Goal: Book appointment/travel/reservation

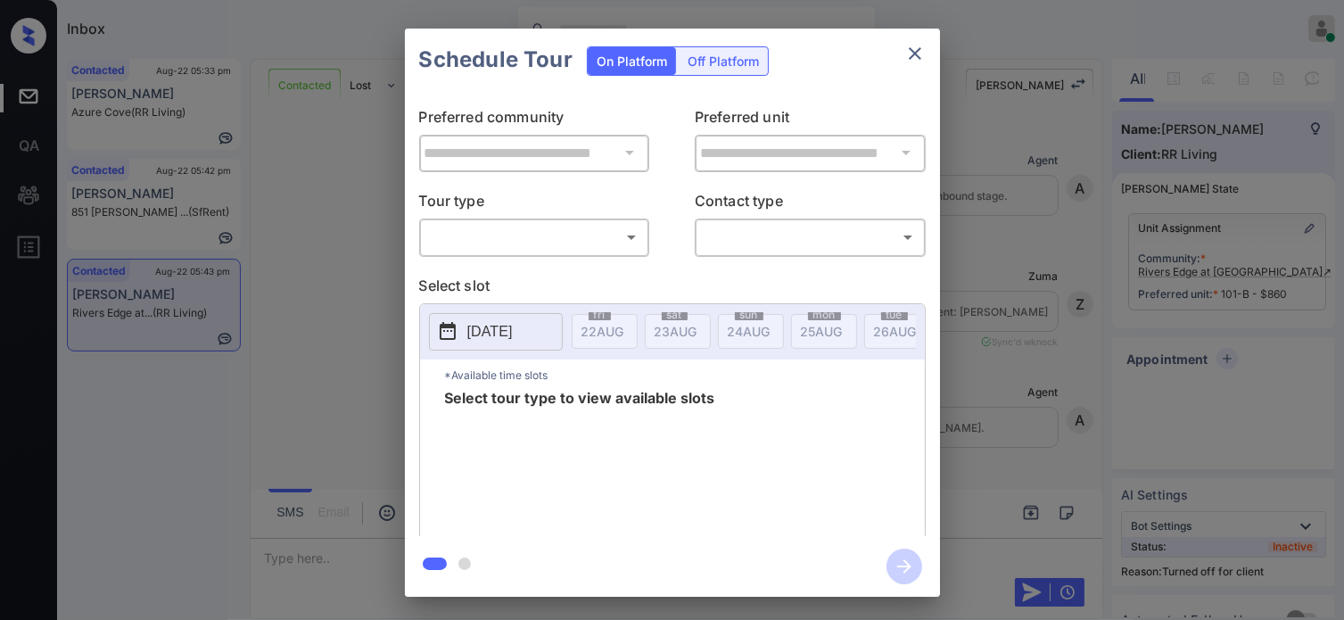
scroll to position [3137, 0]
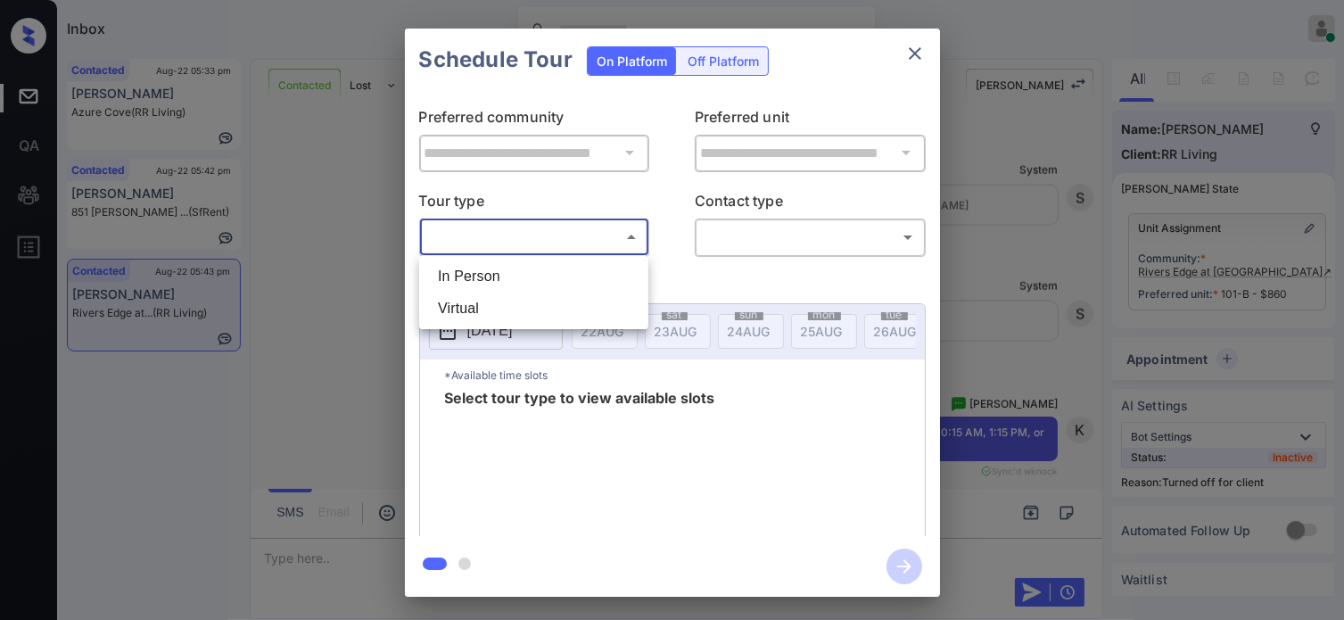
click at [589, 231] on body "Inbox Hope Jatap Online Set yourself offline Set yourself on break Profile Swit…" at bounding box center [672, 310] width 1344 height 620
click at [511, 267] on li "In Person" at bounding box center [534, 276] width 220 height 32
type input "********"
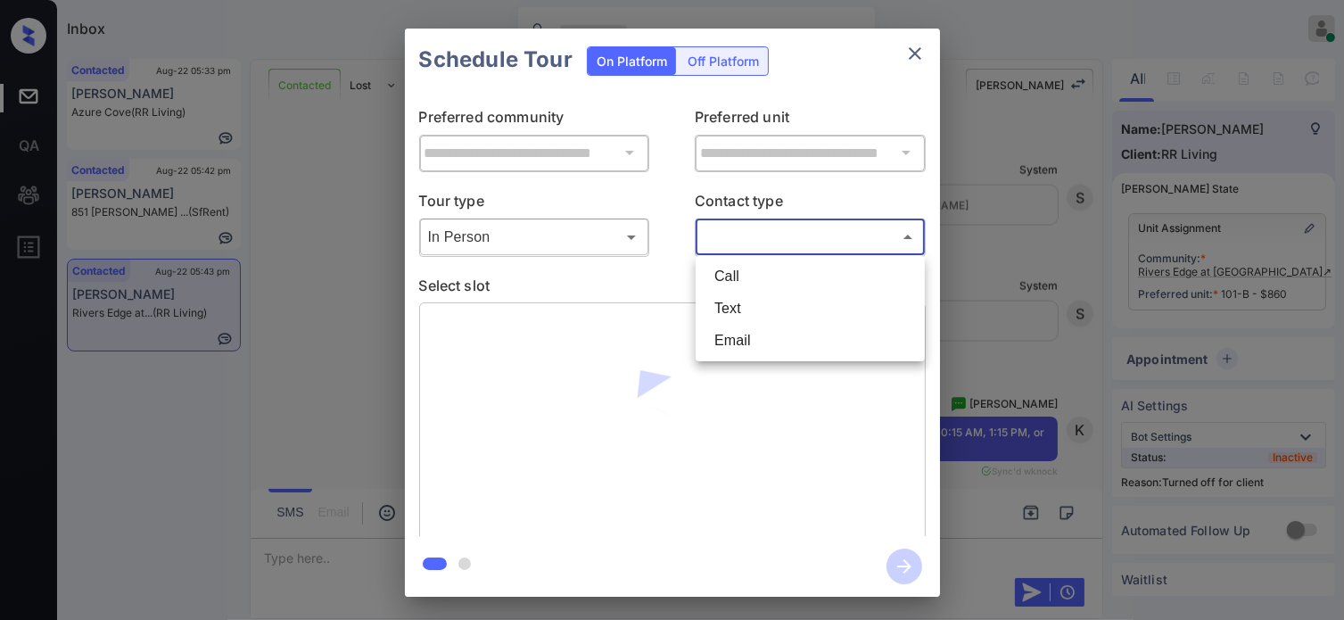
click at [773, 239] on body "Inbox Hope Jatap Online Set yourself offline Set yourself on break Profile Swit…" at bounding box center [672, 310] width 1344 height 620
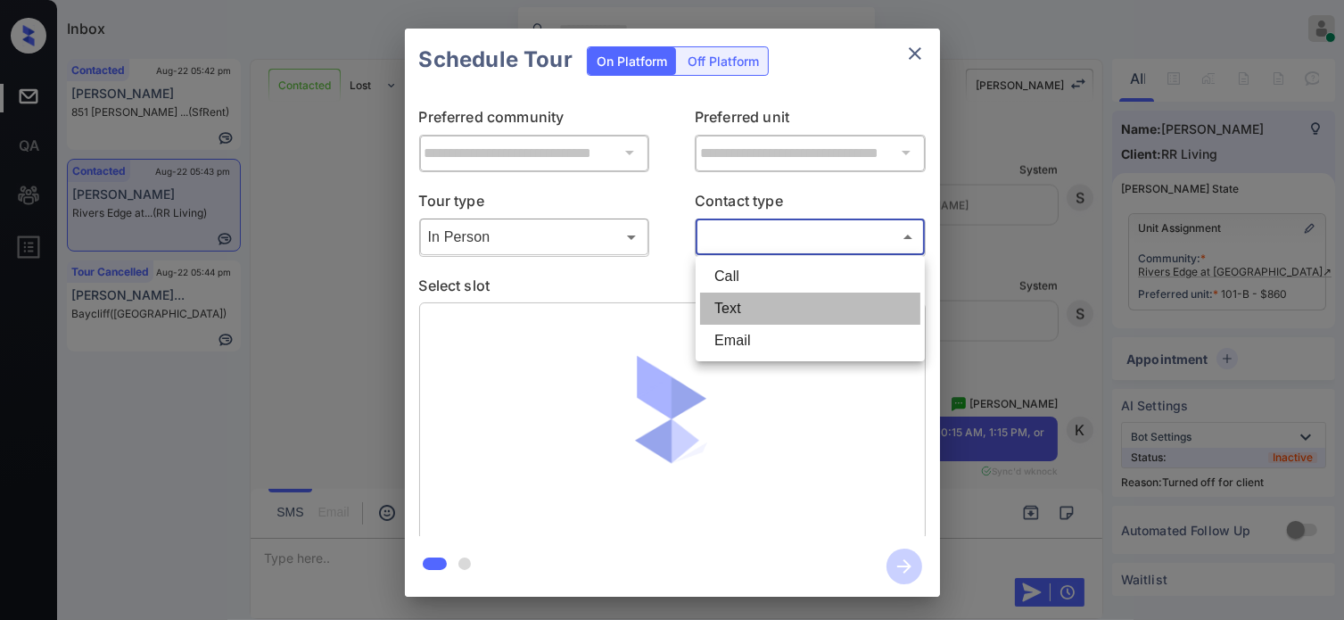
click at [728, 299] on li "Text" at bounding box center [810, 309] width 220 height 32
type input "****"
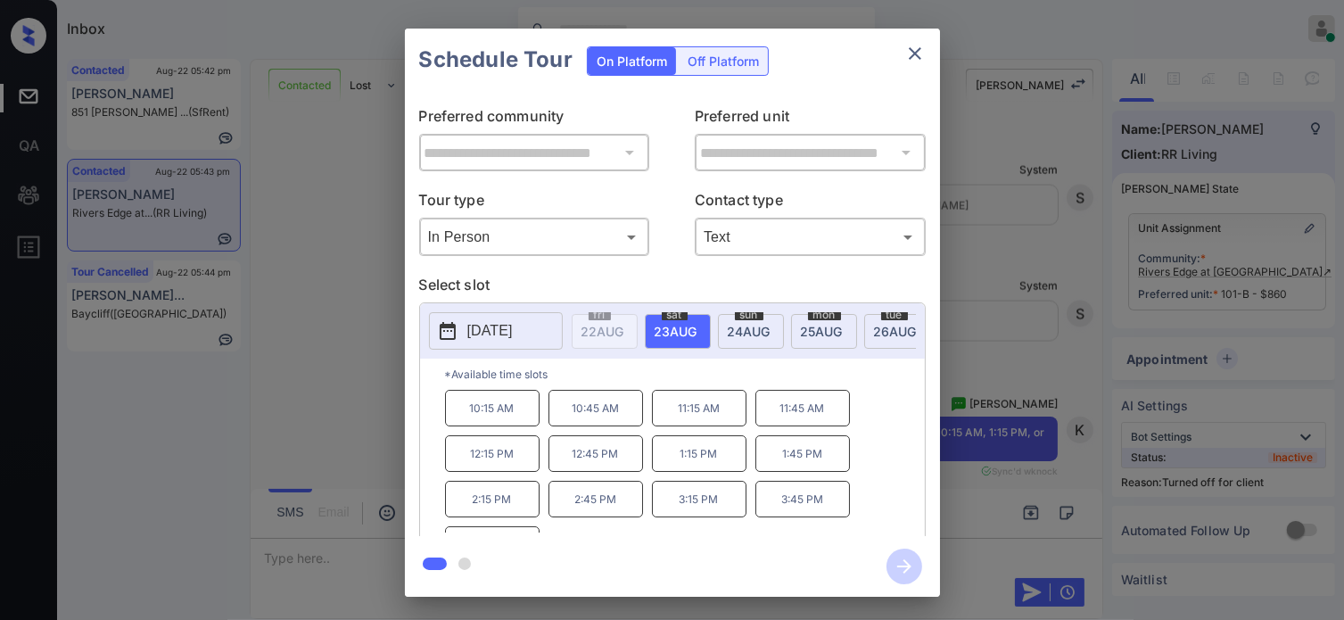
click at [510, 415] on p "10:15 AM" at bounding box center [492, 408] width 95 height 37
click at [893, 570] on icon "button" at bounding box center [905, 567] width 36 height 36
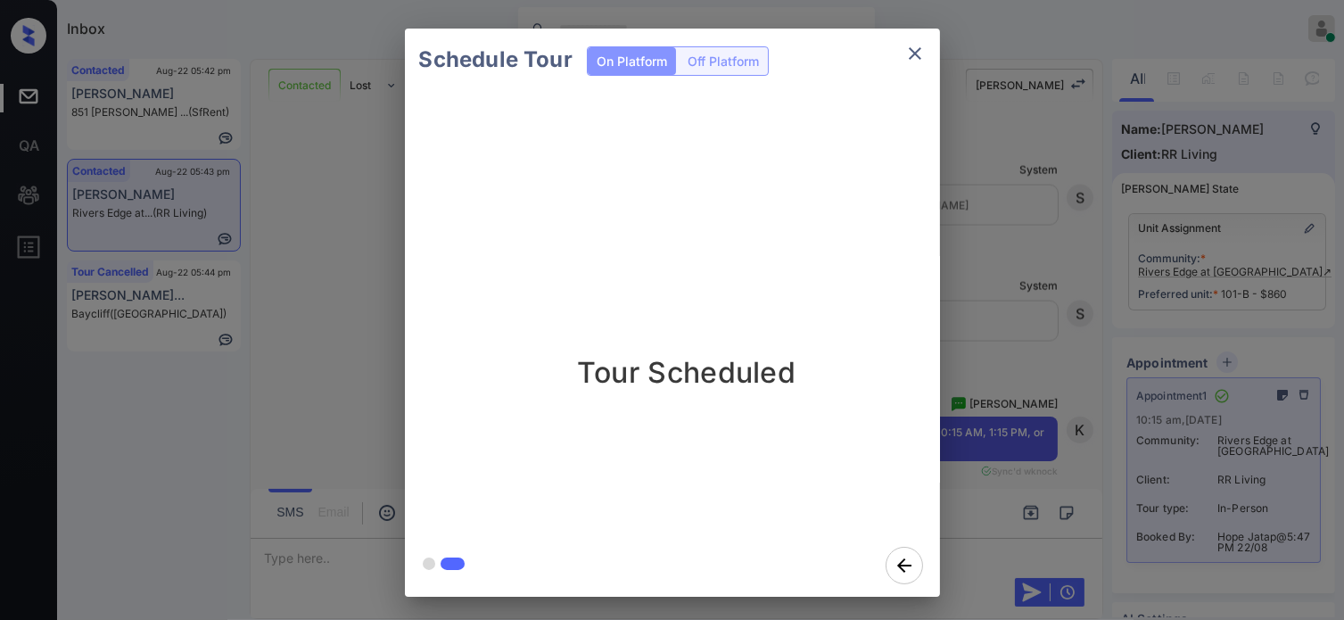
click at [925, 50] on button "close" at bounding box center [915, 54] width 36 height 36
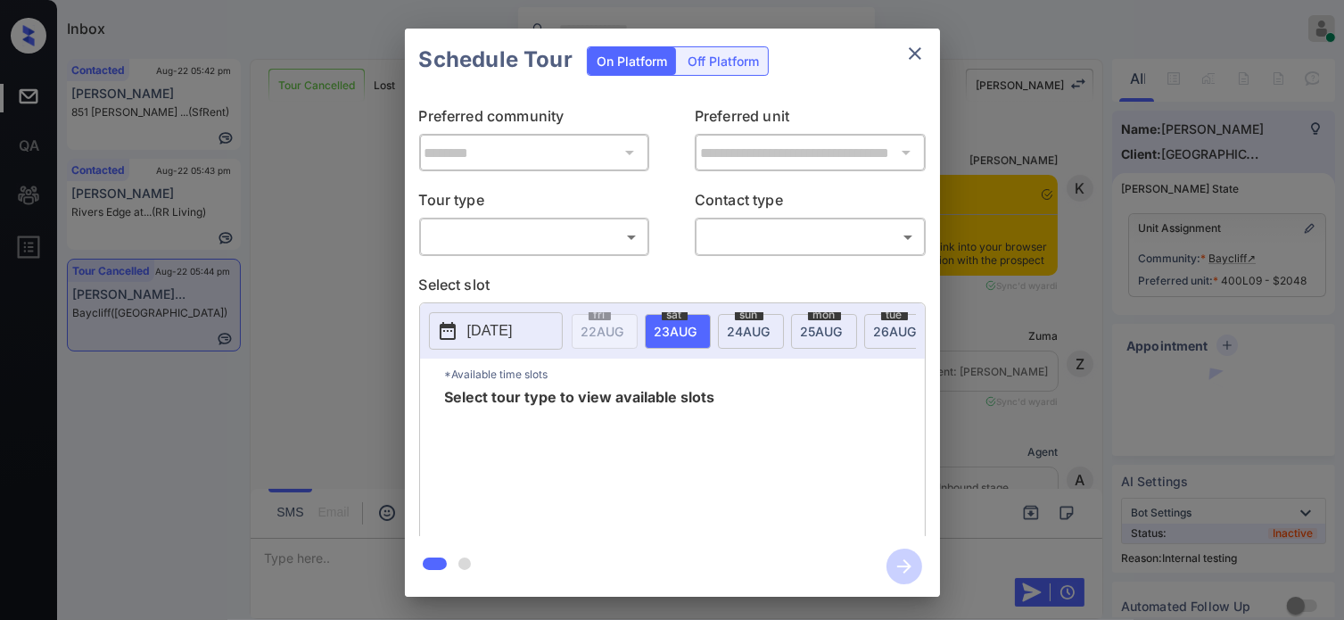
scroll to position [9083, 0]
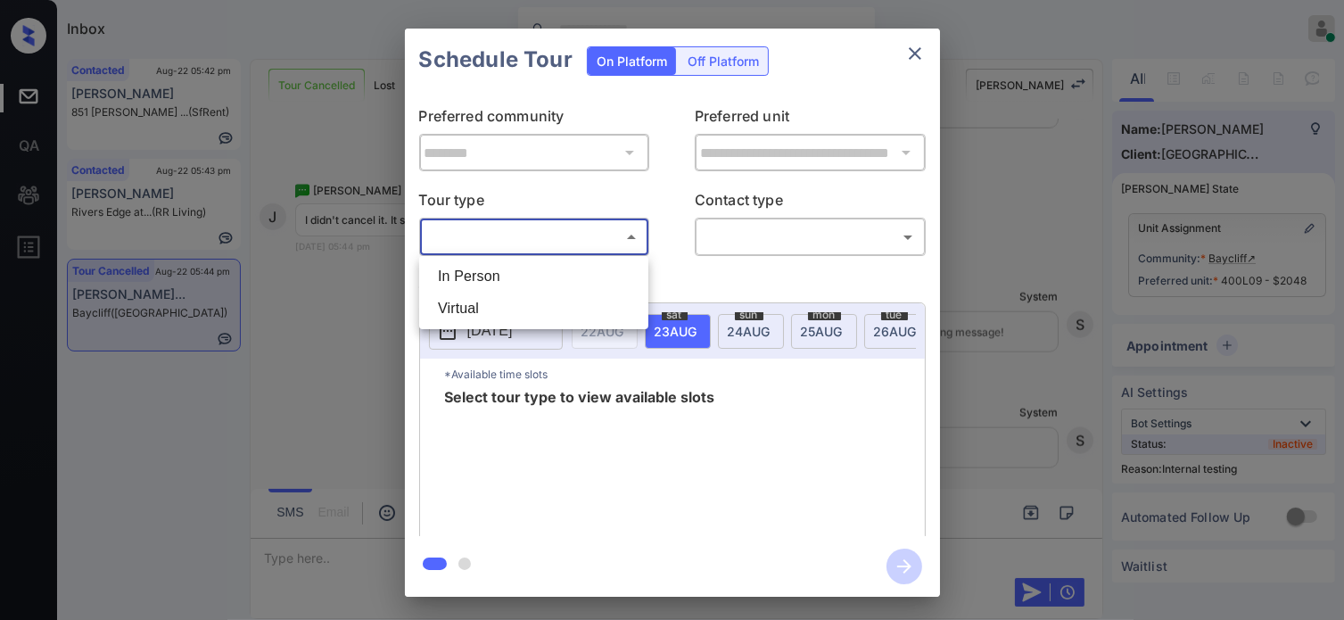
click at [560, 226] on body "Inbox Hope Jatap Online Set yourself offline Set yourself on break Profile Swit…" at bounding box center [672, 310] width 1344 height 620
click at [509, 267] on li "In Person" at bounding box center [534, 276] width 220 height 32
type input "********"
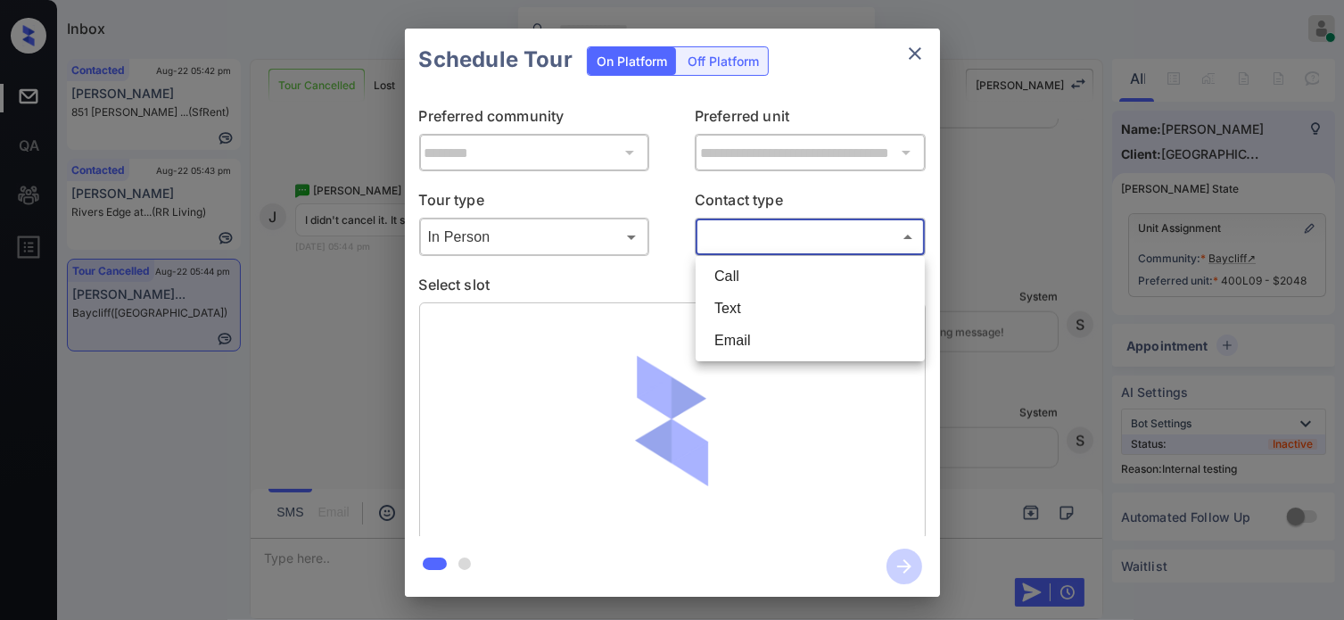
click at [851, 237] on body "Inbox Hope Jatap Online Set yourself offline Set yourself on break Profile Swit…" at bounding box center [672, 310] width 1344 height 620
click at [788, 312] on li "Text" at bounding box center [810, 309] width 220 height 32
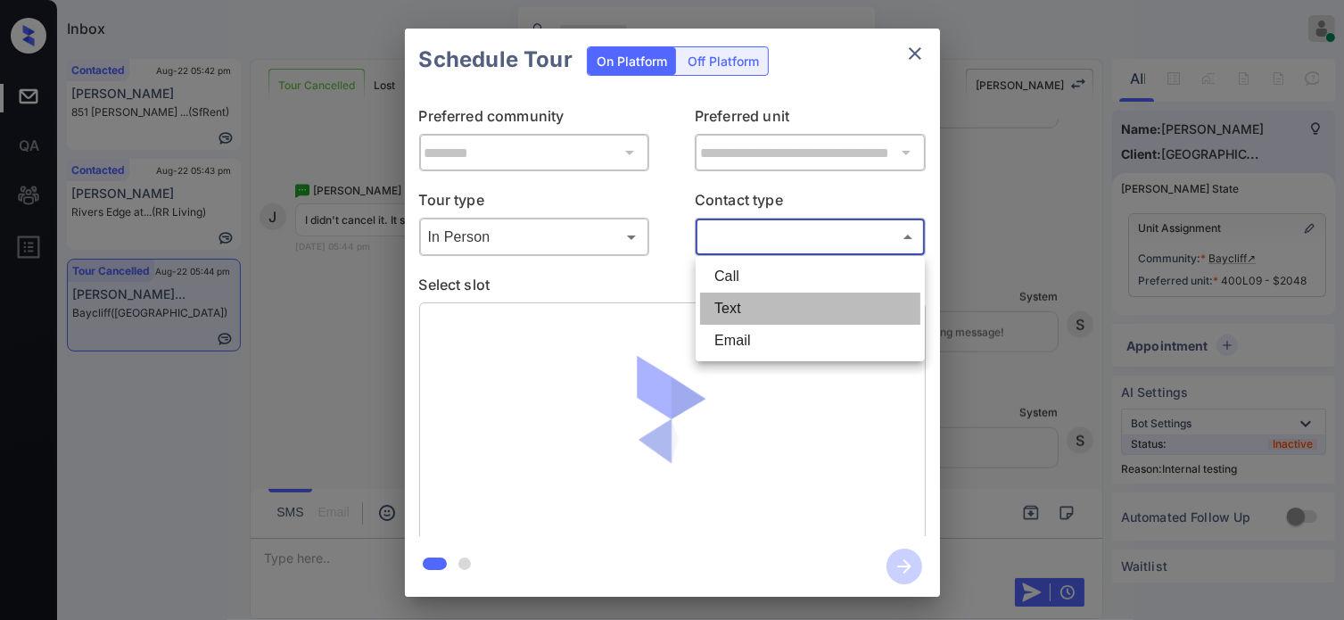
type input "****"
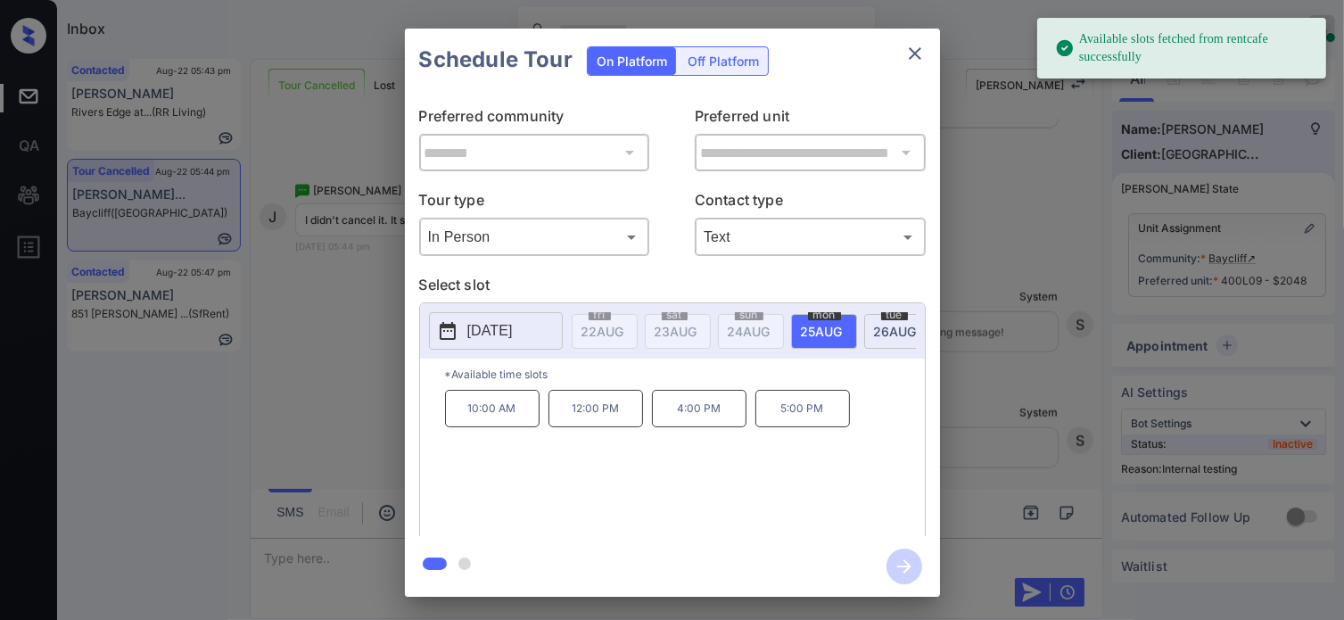
click at [624, 324] on span "26 AUG" at bounding box center [603, 331] width 43 height 15
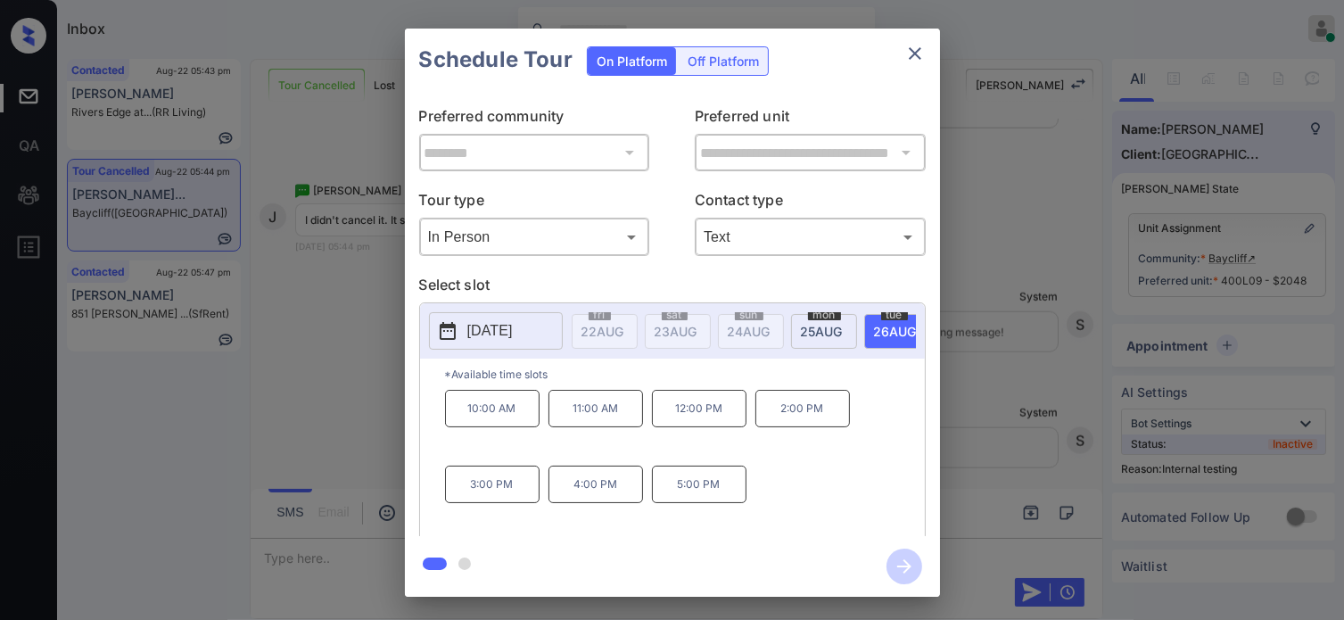
click at [616, 418] on p "11:00 AM" at bounding box center [596, 408] width 95 height 37
click at [897, 564] on icon "button" at bounding box center [905, 567] width 36 height 36
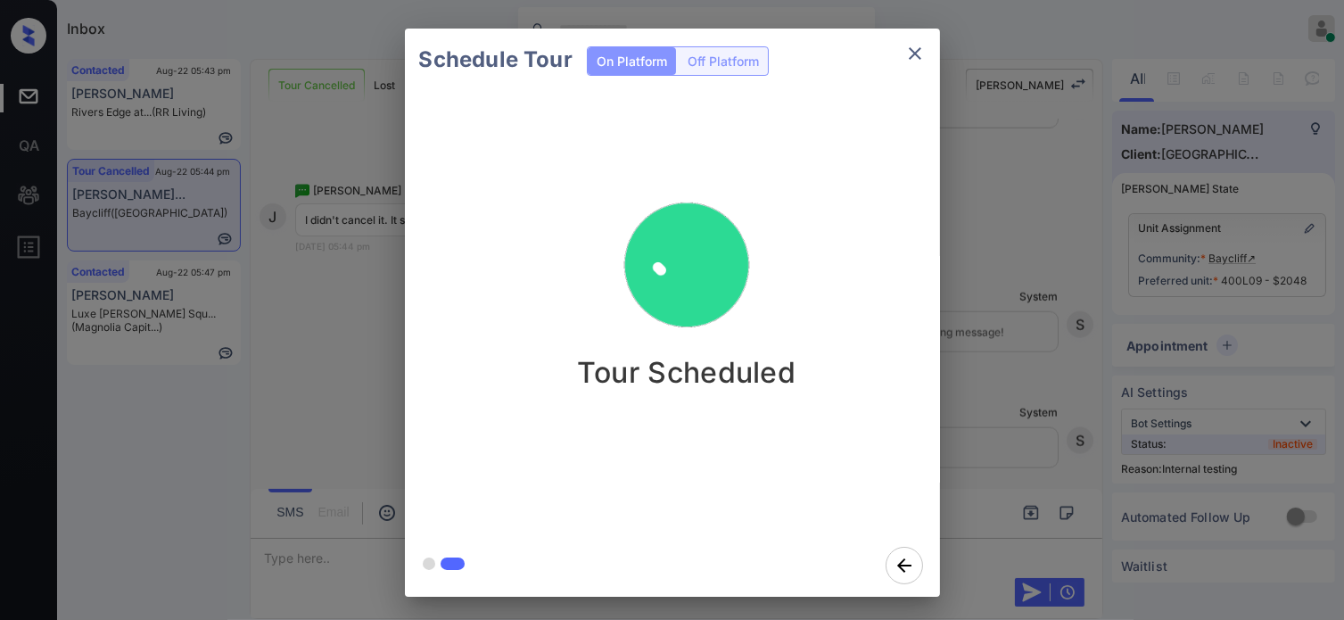
click at [900, 54] on button "close" at bounding box center [915, 54] width 36 height 36
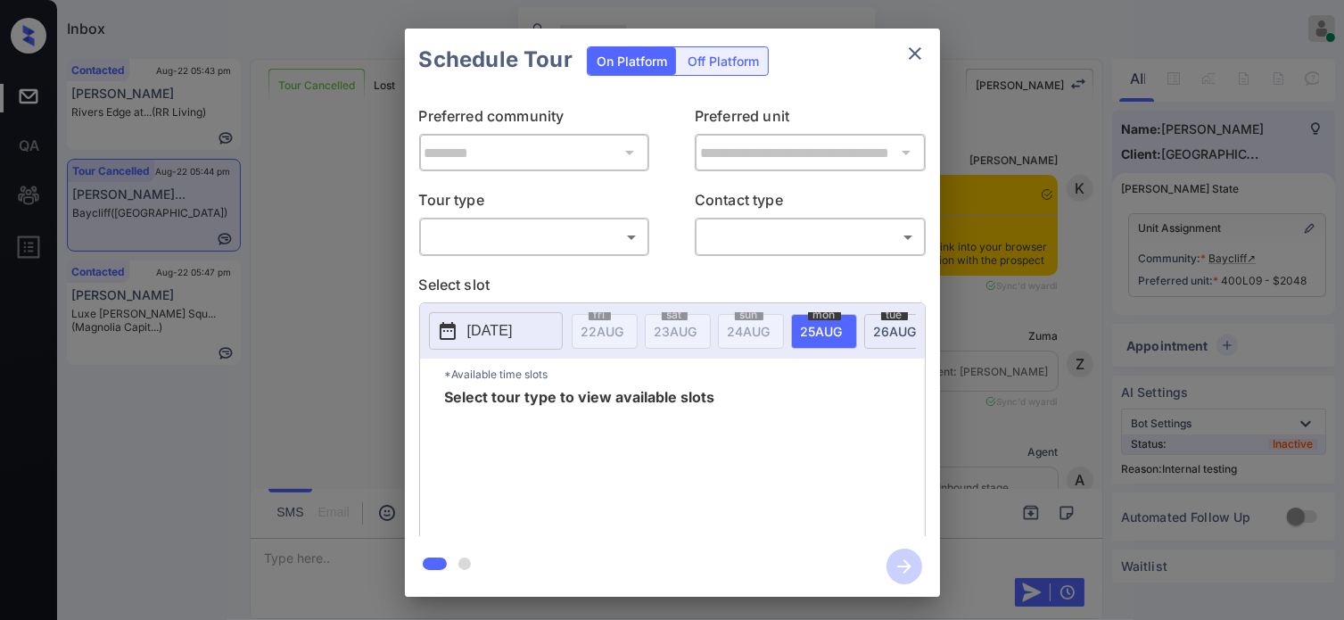
scroll to position [9083, 0]
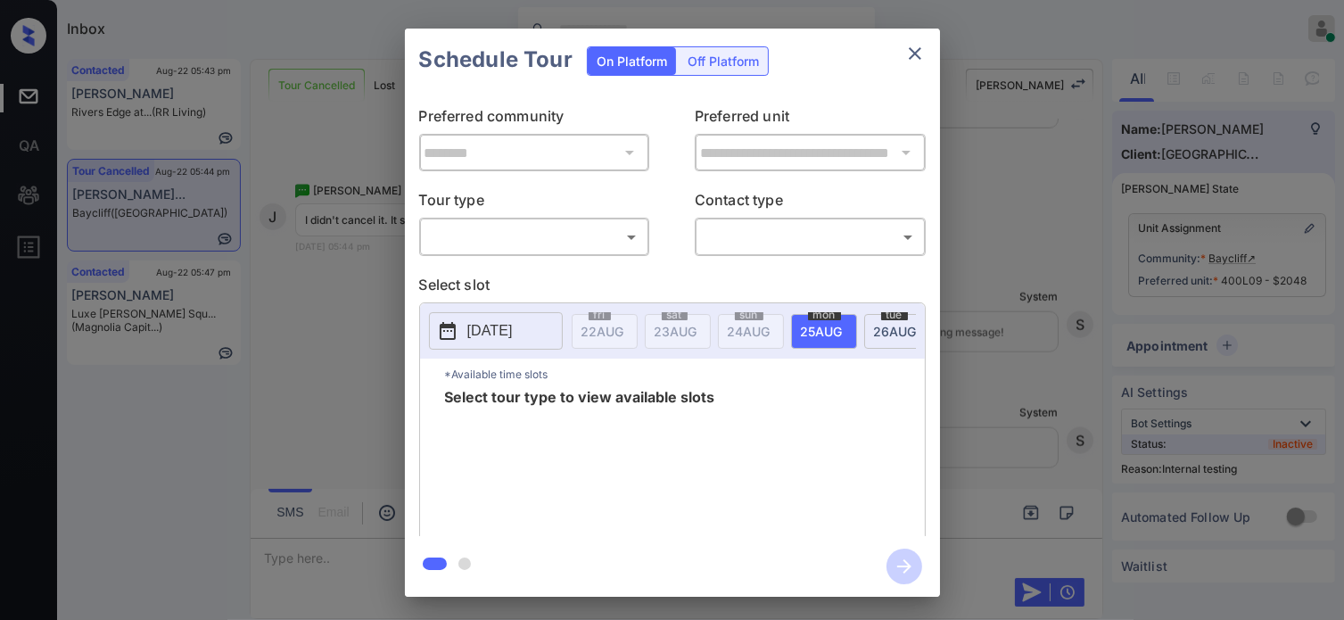
click at [509, 233] on body "Inbox Hope Jatap Online Set yourself offline Set yourself on break Profile Swit…" at bounding box center [672, 310] width 1344 height 620
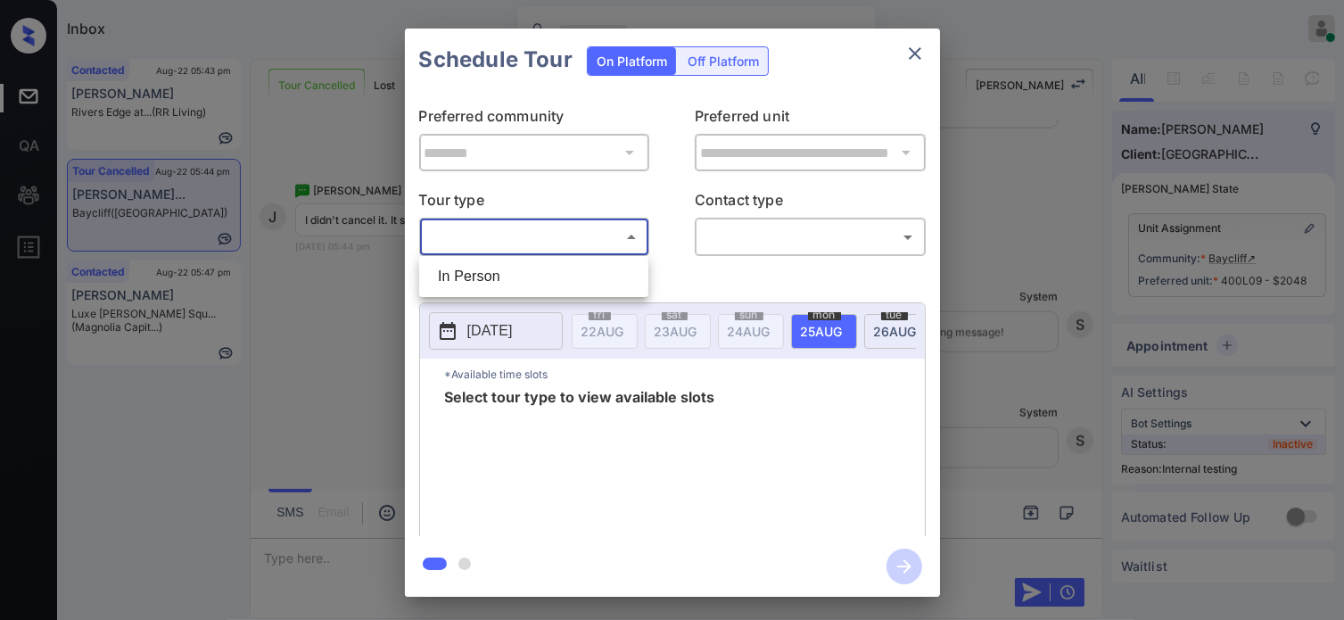
drag, startPoint x: 493, startPoint y: 267, endPoint x: 598, endPoint y: 267, distance: 104.3
click at [493, 267] on li "In Person" at bounding box center [534, 276] width 220 height 32
type input "********"
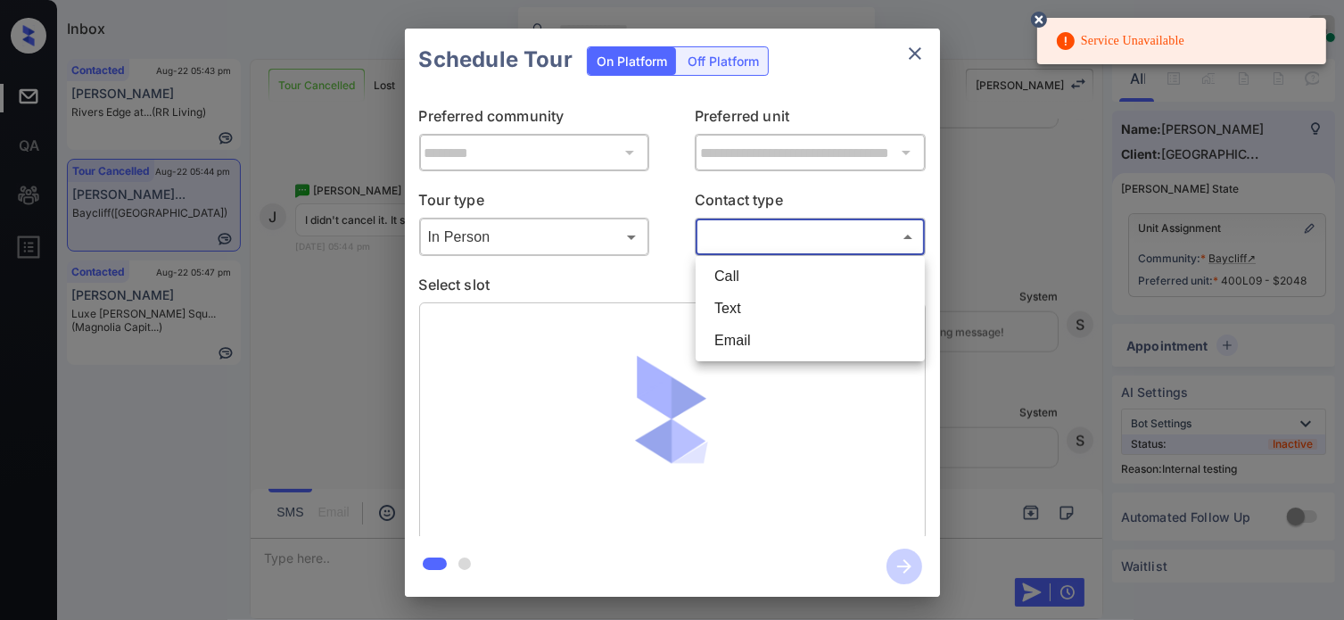
click at [804, 237] on body "Service Unavailable Inbox Hope Jatap Online Set yourself offline Set yourself o…" at bounding box center [672, 310] width 1344 height 620
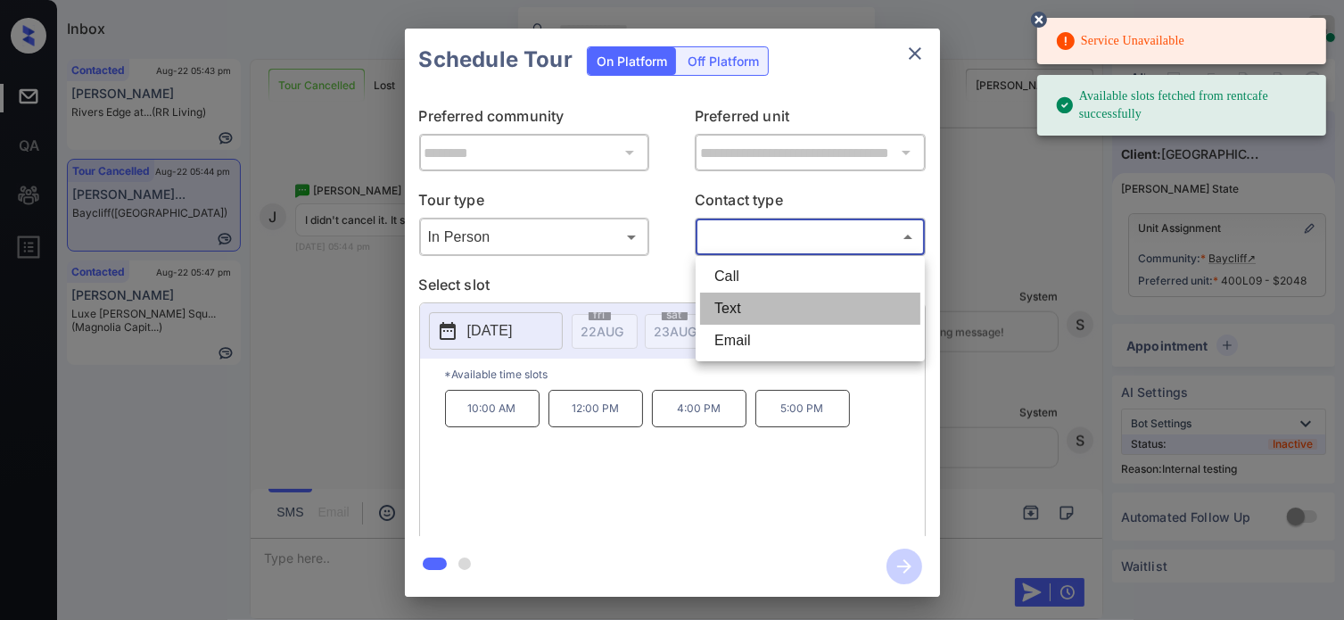
click at [757, 309] on li "Text" at bounding box center [810, 309] width 220 height 32
type input "****"
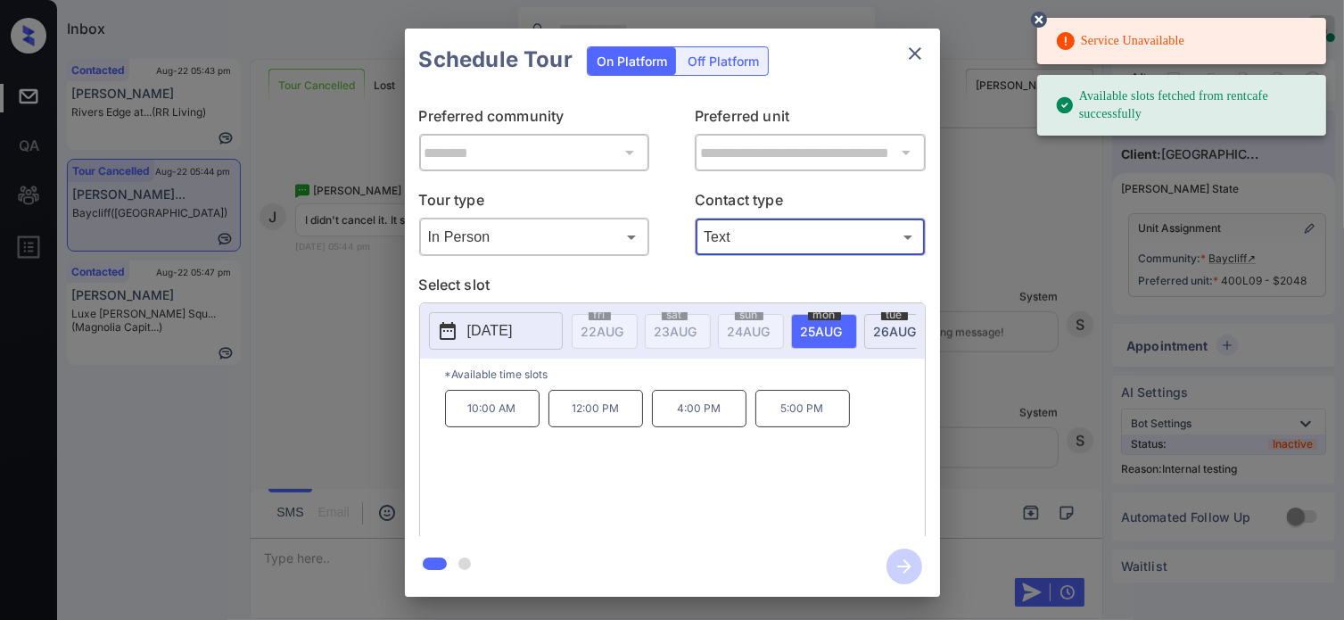
click at [624, 334] on span "26 AUG" at bounding box center [603, 331] width 43 height 15
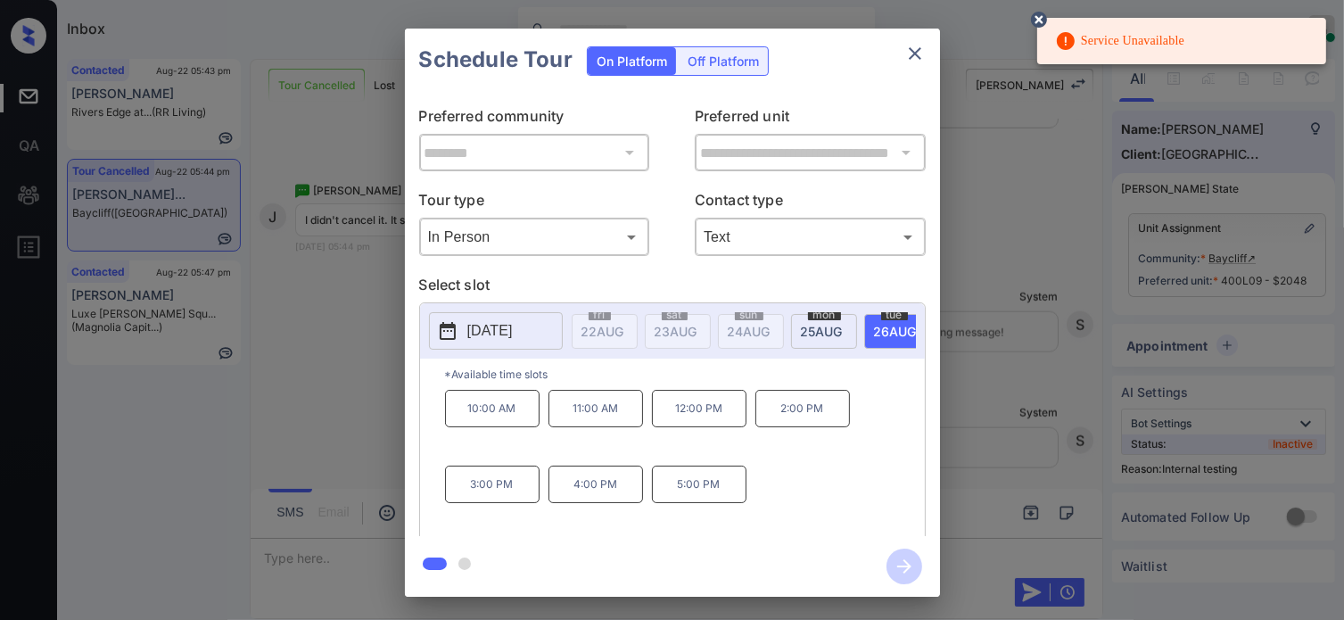
click at [592, 427] on p "11:00 AM" at bounding box center [596, 408] width 95 height 37
click at [900, 560] on icon "button" at bounding box center [905, 567] width 36 height 36
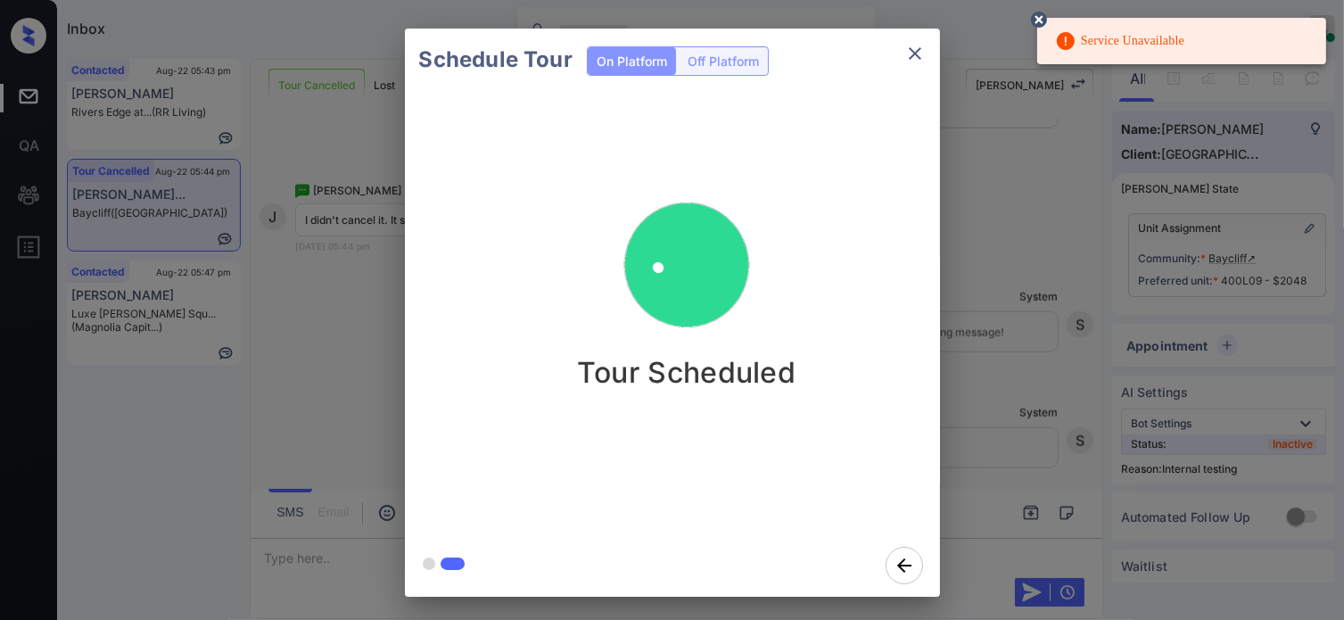
click at [1038, 25] on icon at bounding box center [1039, 20] width 16 height 16
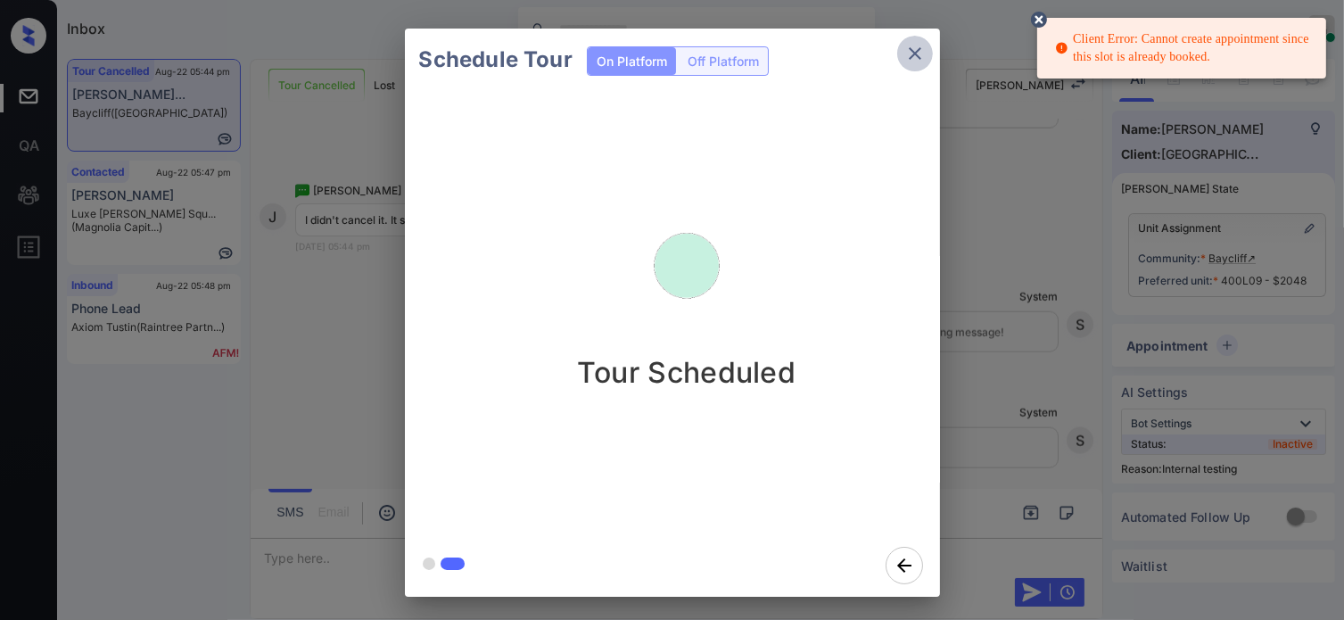
click at [910, 54] on icon "close" at bounding box center [914, 53] width 21 height 21
